Goal: Task Accomplishment & Management: Complete application form

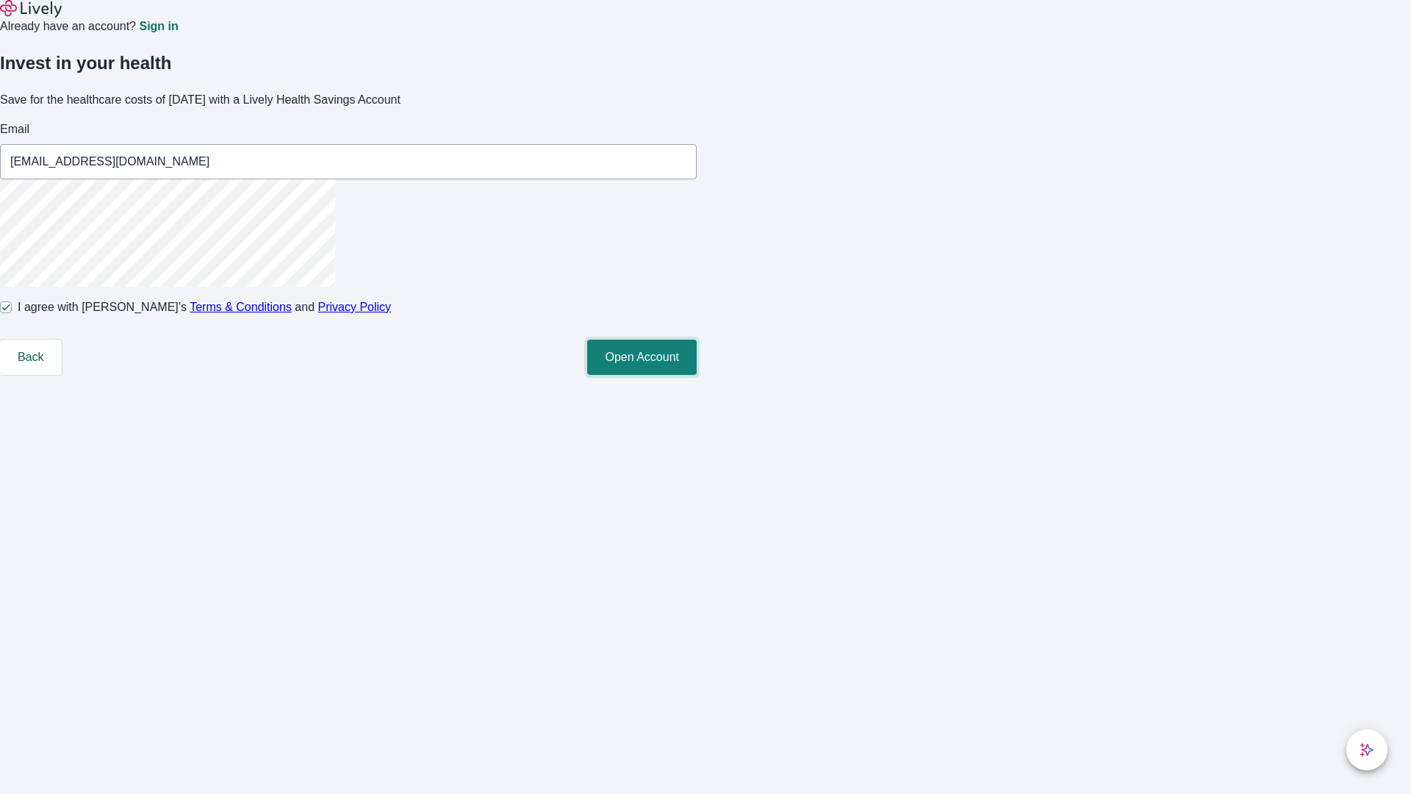
click at [697, 375] on button "Open Account" at bounding box center [642, 357] width 110 height 35
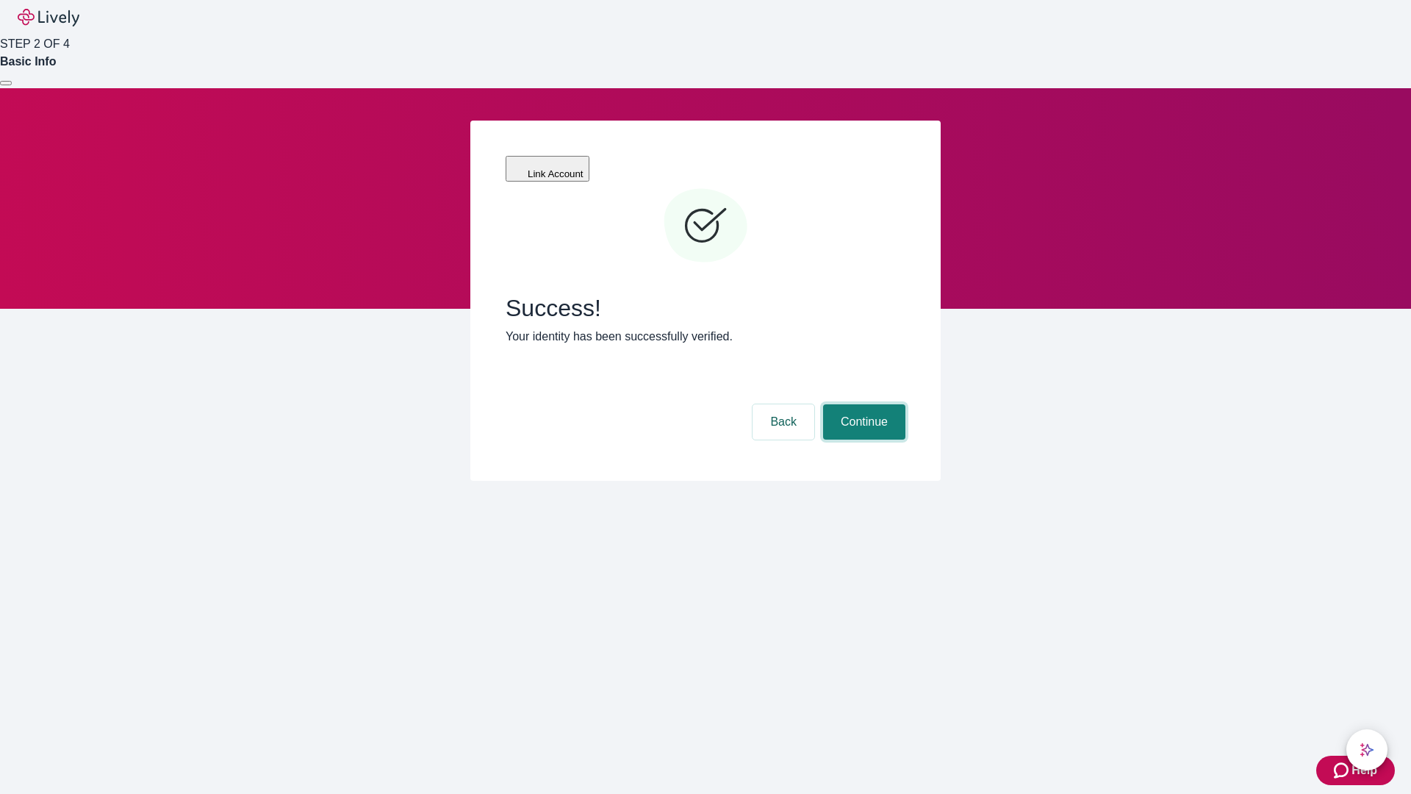
click at [862, 404] on button "Continue" at bounding box center [864, 421] width 82 height 35
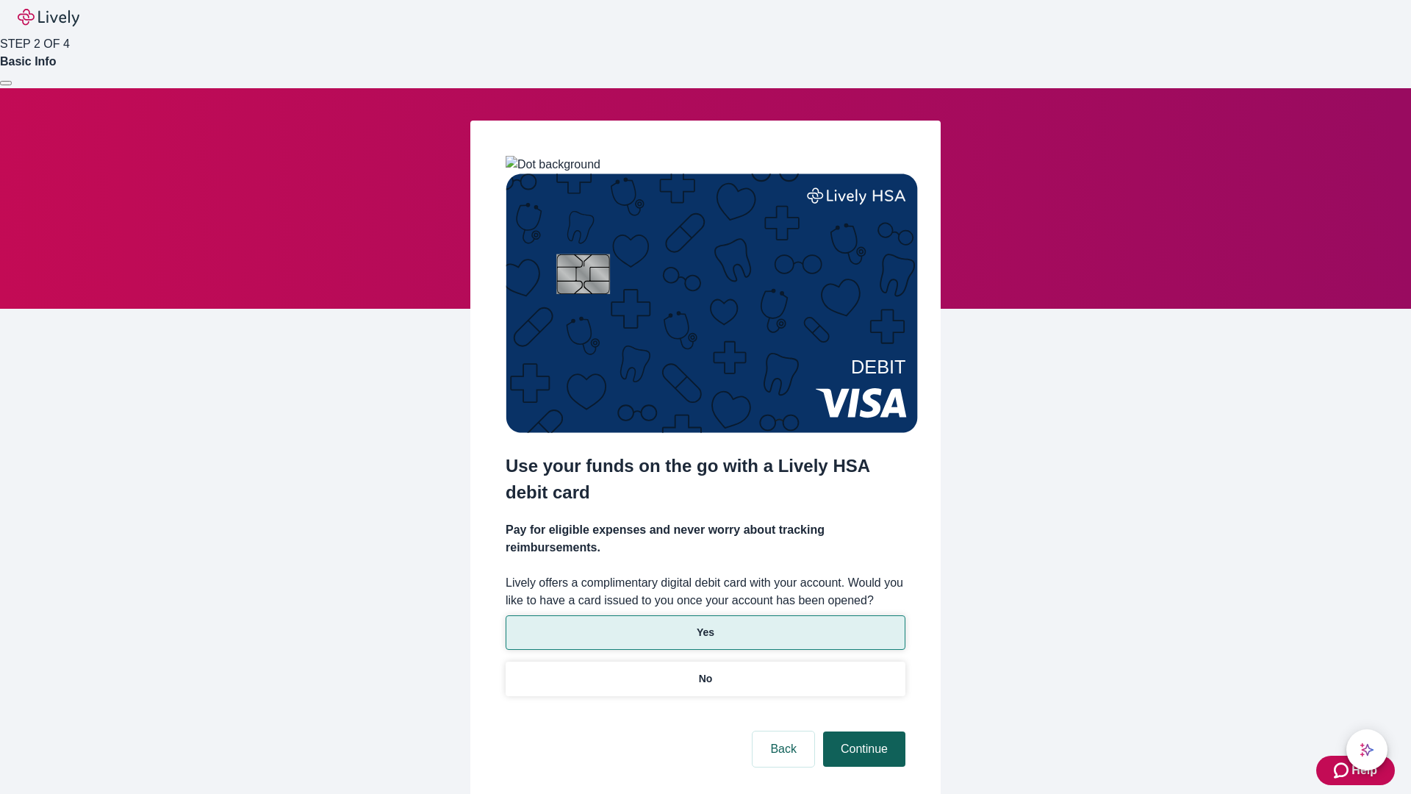
click at [705, 625] on p "Yes" at bounding box center [706, 632] width 18 height 15
click at [862, 731] on button "Continue" at bounding box center [864, 748] width 82 height 35
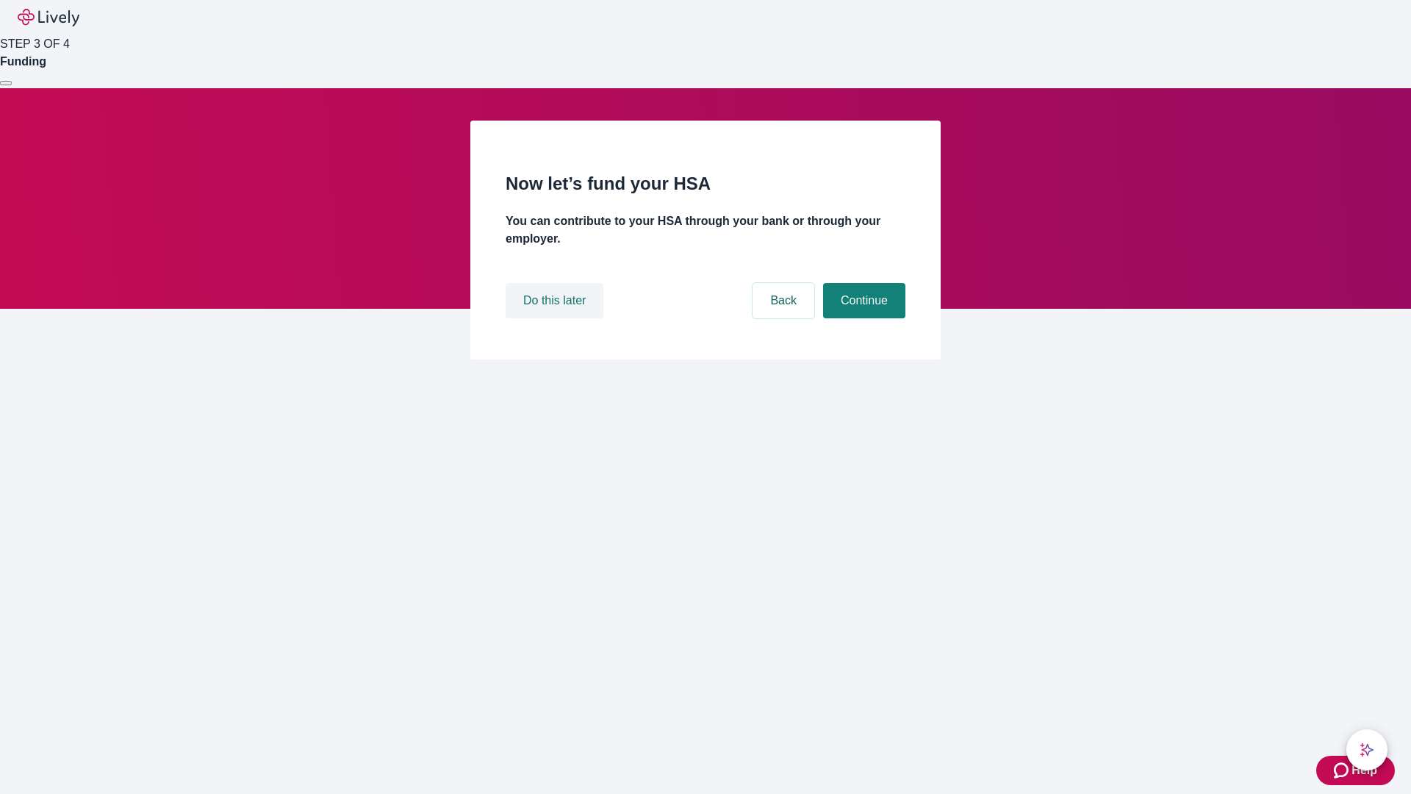
click at [557, 318] on button "Do this later" at bounding box center [555, 300] width 98 height 35
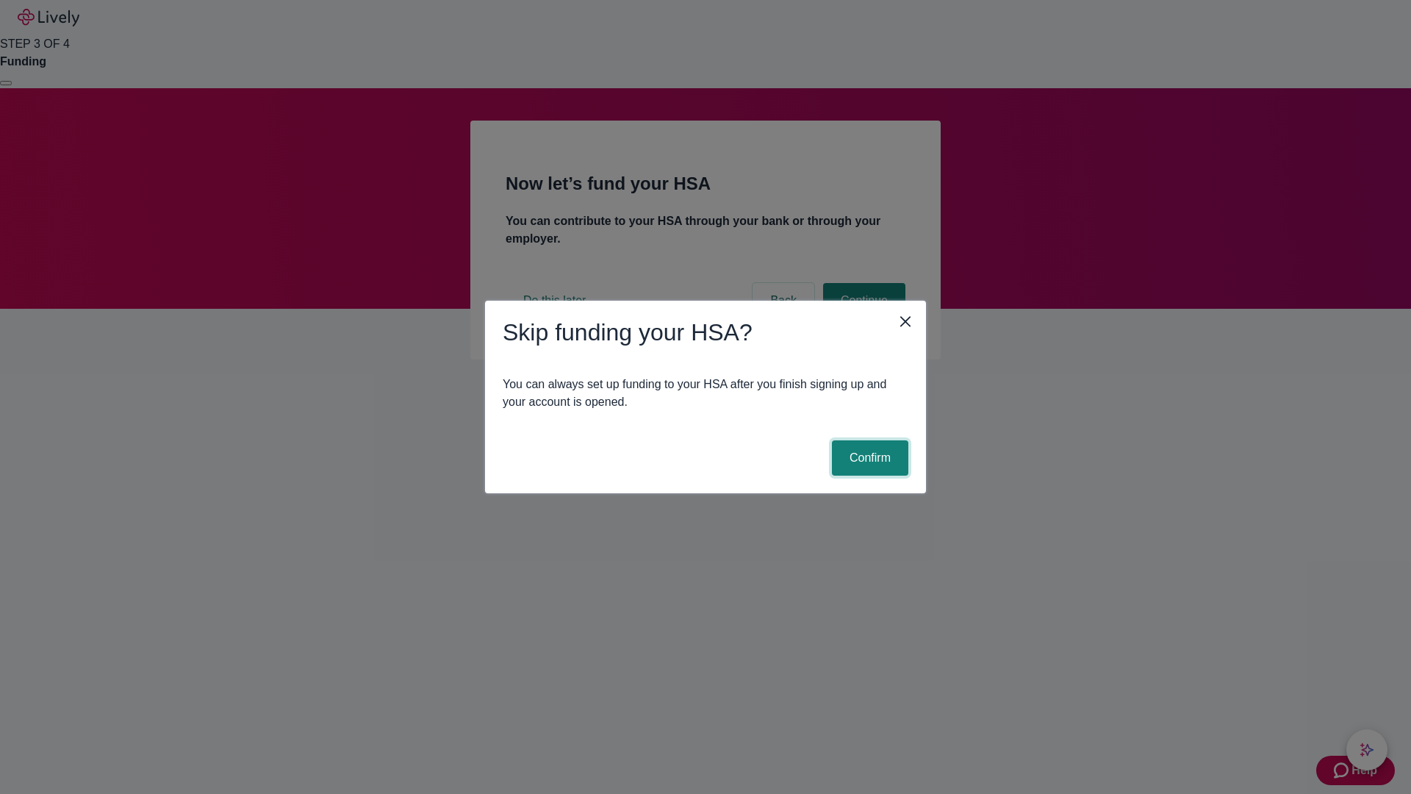
click at [868, 458] on button "Confirm" at bounding box center [870, 457] width 76 height 35
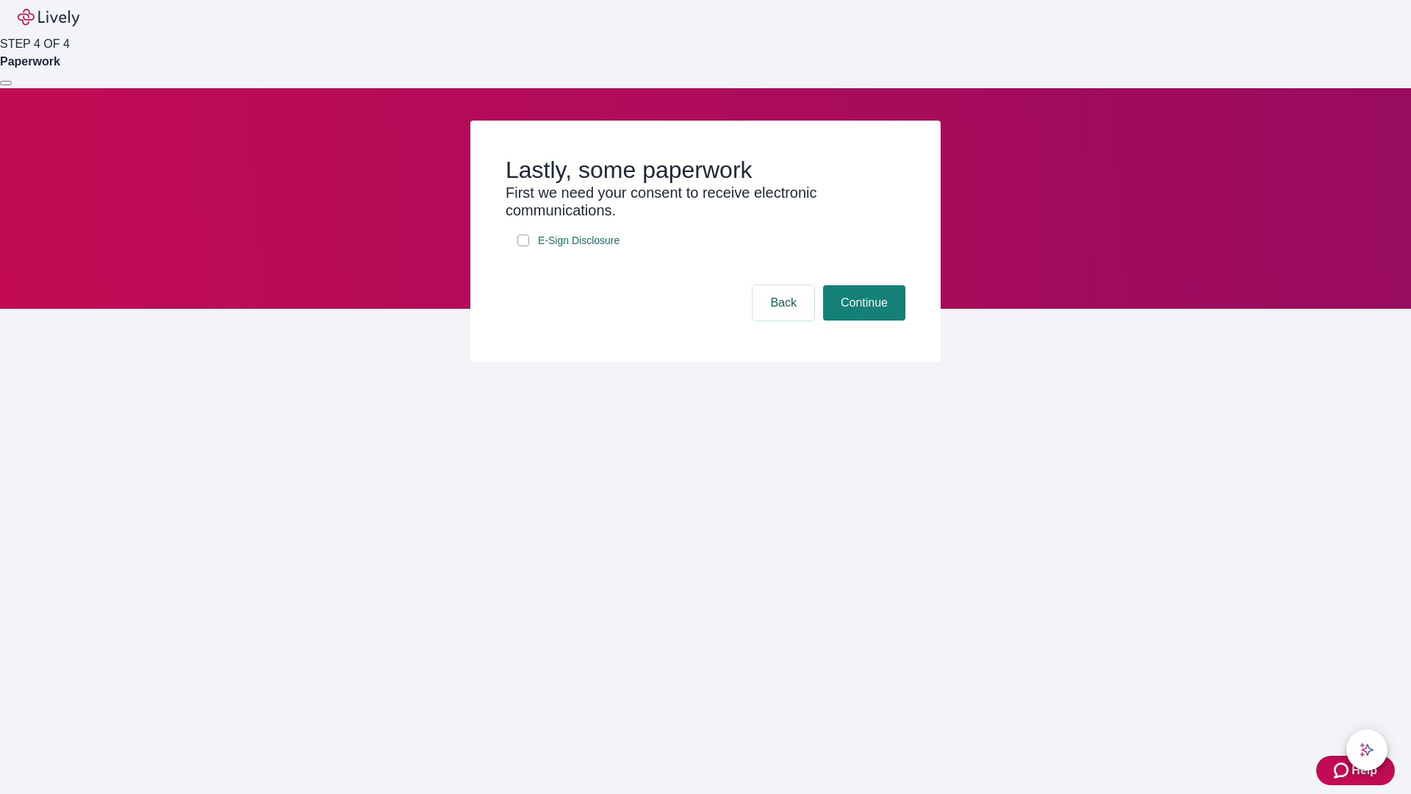
click at [523, 246] on input "E-Sign Disclosure" at bounding box center [524, 241] width 12 height 12
checkbox input "true"
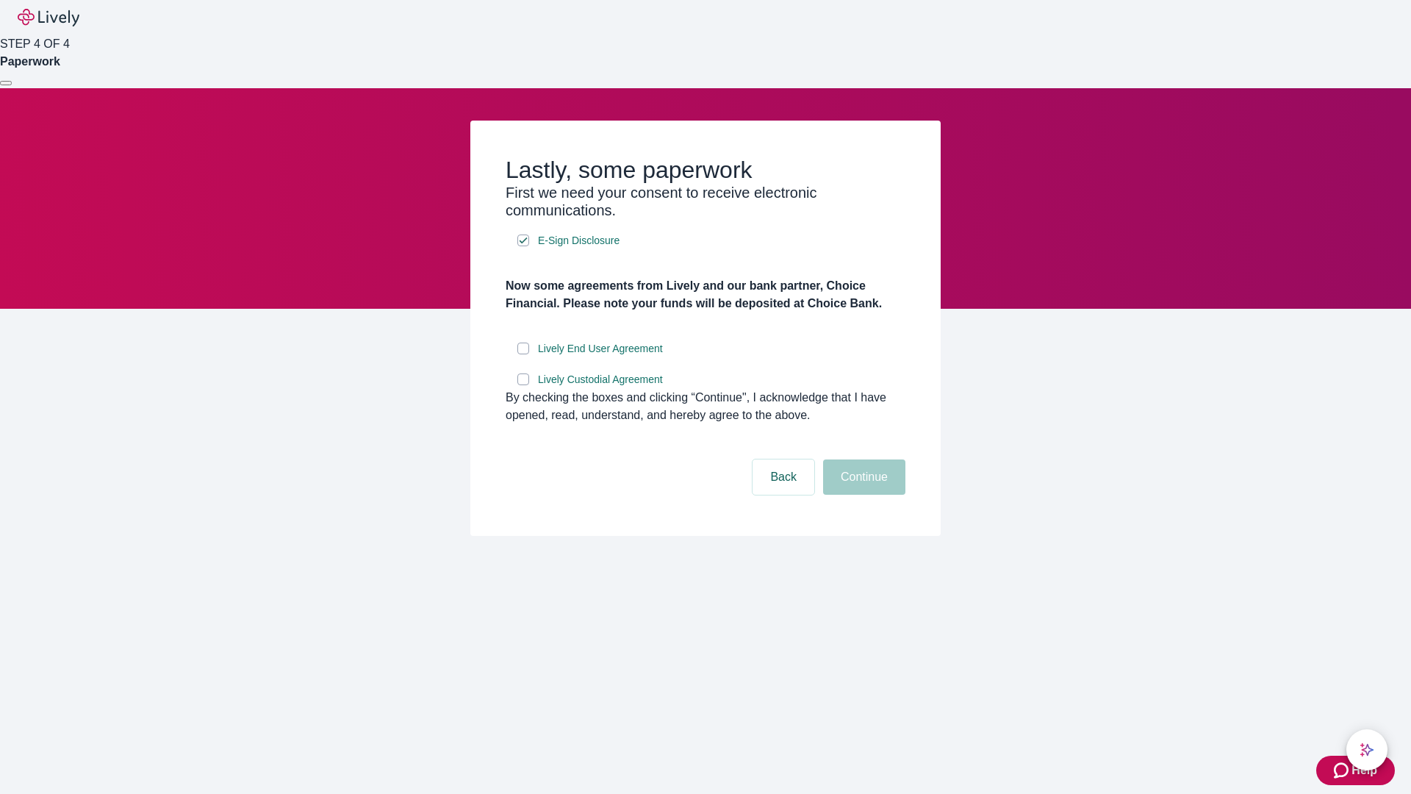
click at [523, 354] on input "Lively End User Agreement" at bounding box center [524, 349] width 12 height 12
checkbox input "true"
click at [523, 385] on input "Lively Custodial Agreement" at bounding box center [524, 379] width 12 height 12
checkbox input "true"
click at [862, 495] on button "Continue" at bounding box center [864, 476] width 82 height 35
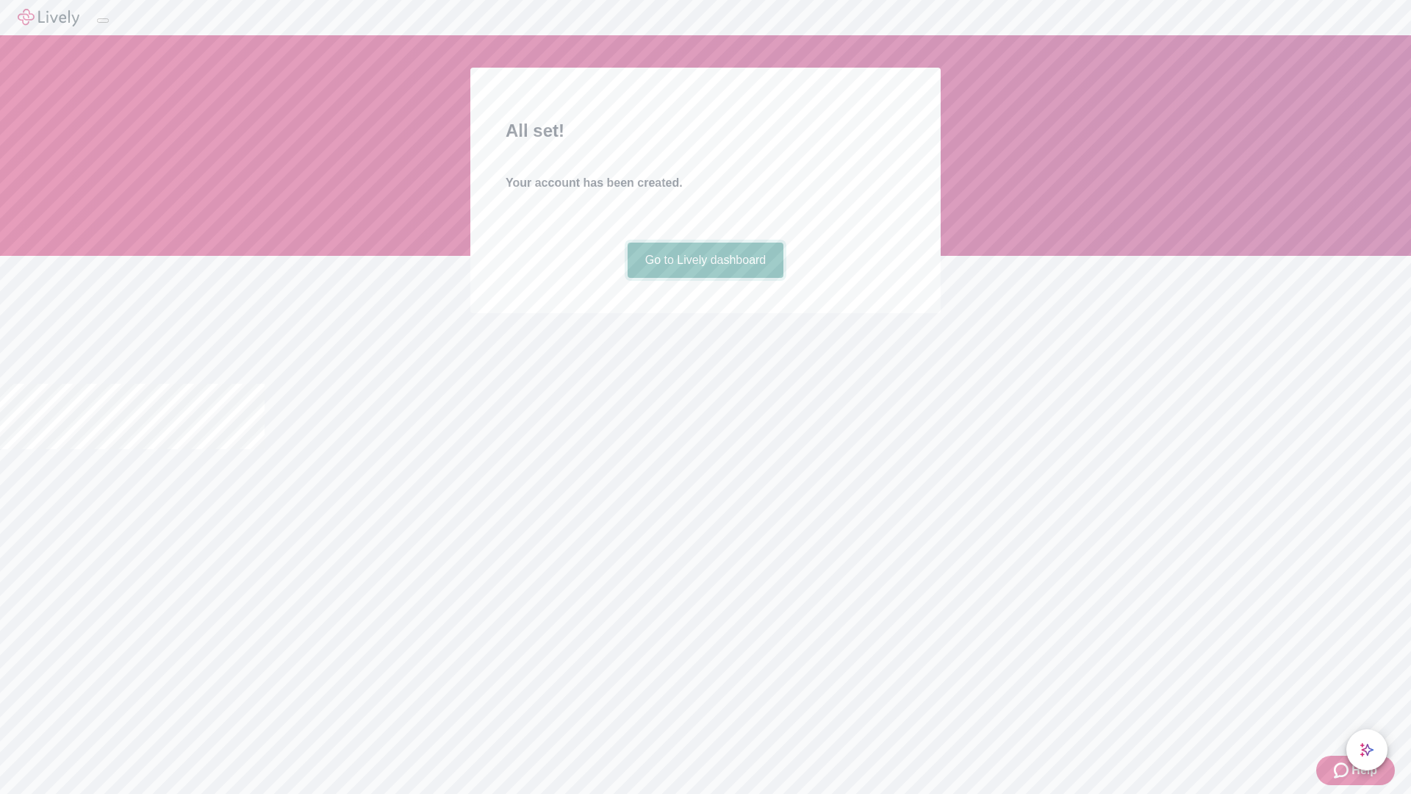
click at [705, 278] on link "Go to Lively dashboard" at bounding box center [706, 260] width 157 height 35
